Goal: Task Accomplishment & Management: Manage account settings

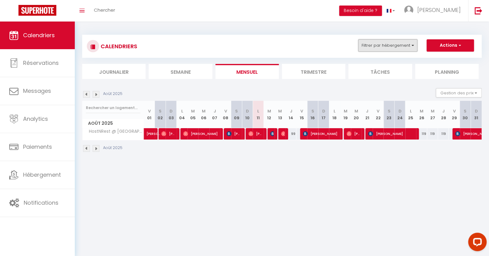
click at [373, 40] on button "Filtrer par hébergement" at bounding box center [387, 45] width 59 height 12
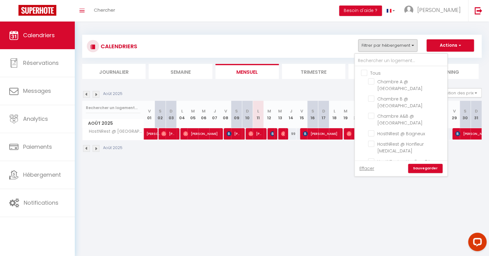
click at [373, 169] on input "HostNRest @ [GEOGRAPHIC_DATA]" at bounding box center [406, 172] width 77 height 6
checkbox input "false"
click at [374, 113] on input "Chambre A&B @ [GEOGRAPHIC_DATA]" at bounding box center [406, 116] width 77 height 6
checkbox input "true"
checkbox input "false"
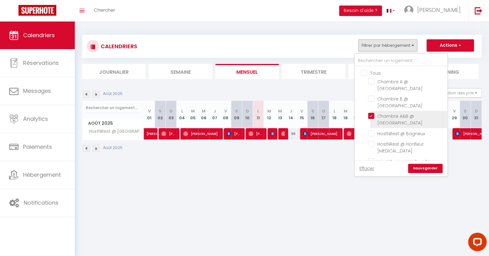
checkbox input "false"
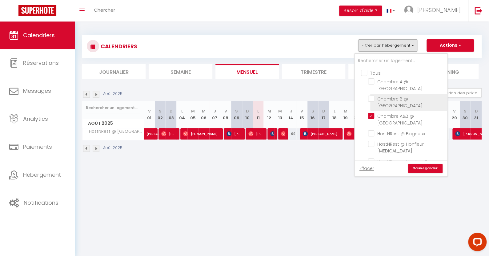
click at [375, 96] on input "Chambre B @ [GEOGRAPHIC_DATA]" at bounding box center [406, 99] width 77 height 6
checkbox input "true"
checkbox input "false"
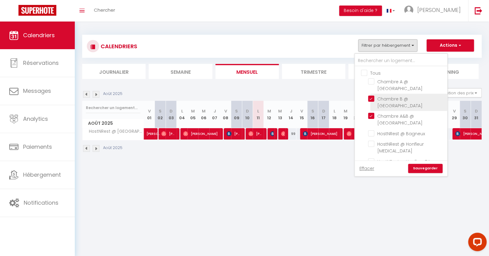
checkbox input "false"
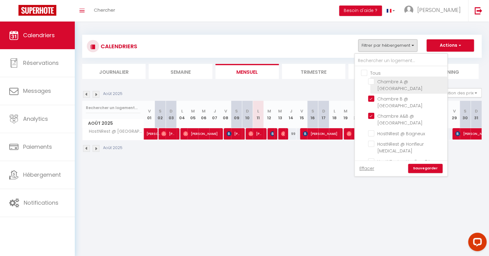
click at [376, 81] on input "Chambre A @ [GEOGRAPHIC_DATA]" at bounding box center [406, 81] width 77 height 6
checkbox input "true"
checkbox input "false"
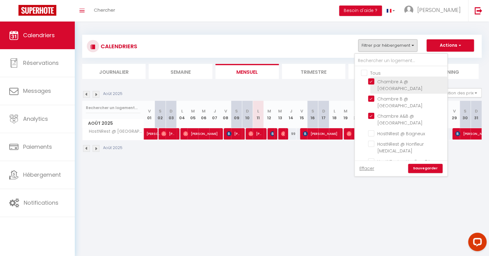
checkbox input "false"
click at [421, 165] on link "Sauvegarder" at bounding box center [425, 168] width 34 height 9
